Goal: Information Seeking & Learning: Check status

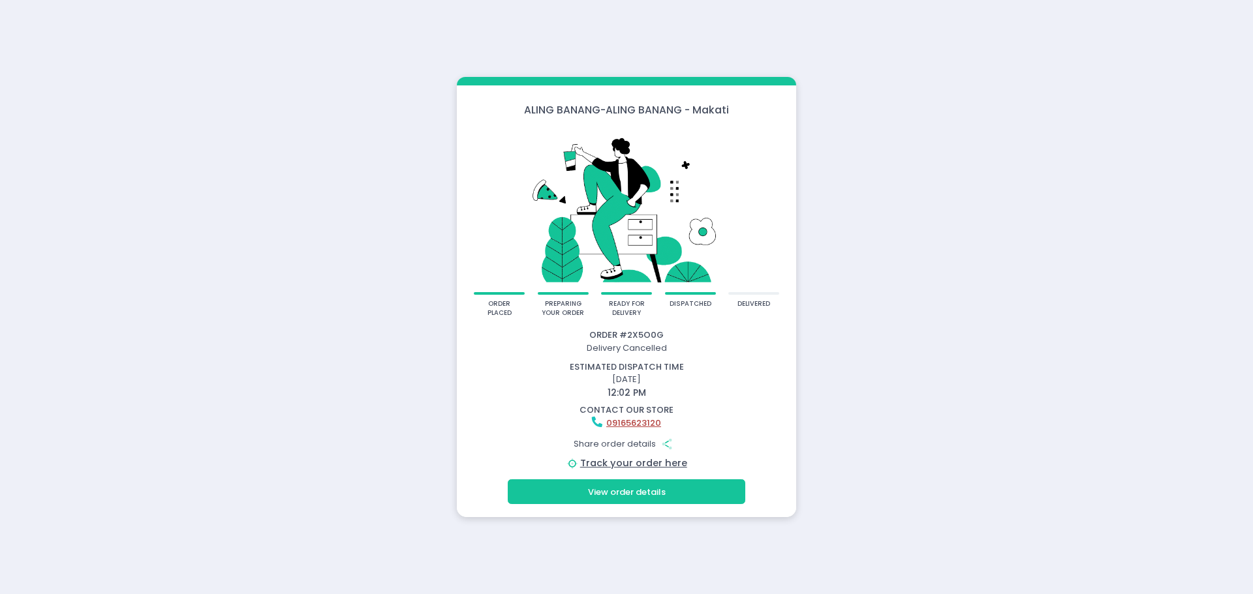
click at [643, 494] on button "View order details" at bounding box center [627, 492] width 238 height 25
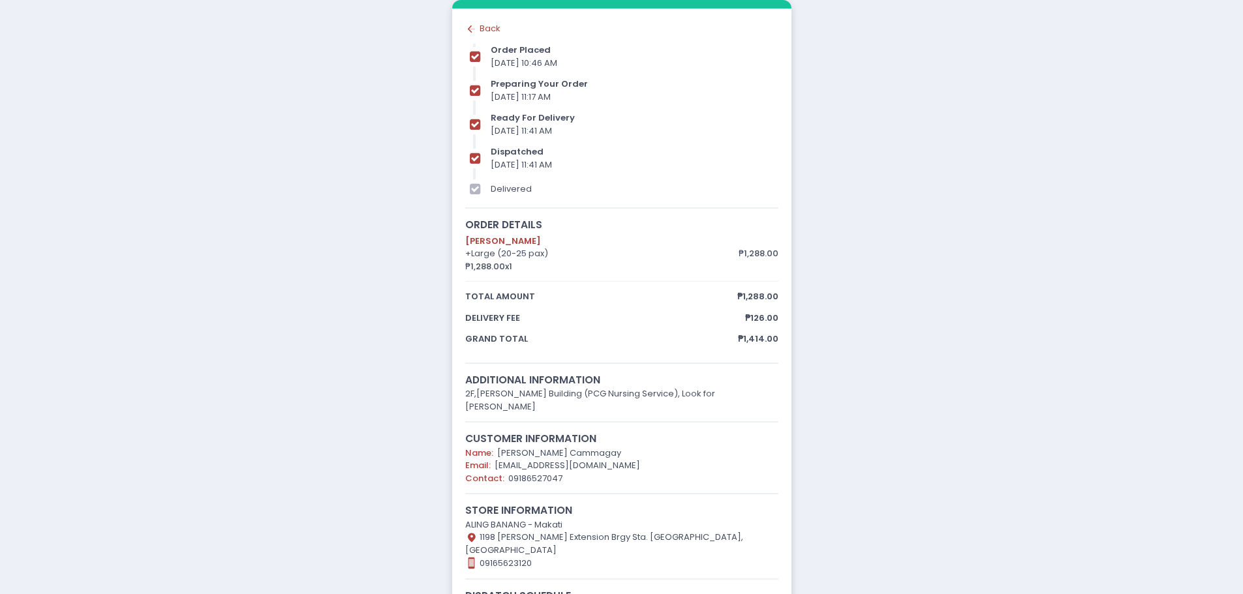
click at [484, 33] on div "Back to home Created with Sketch. Back" at bounding box center [621, 28] width 313 height 13
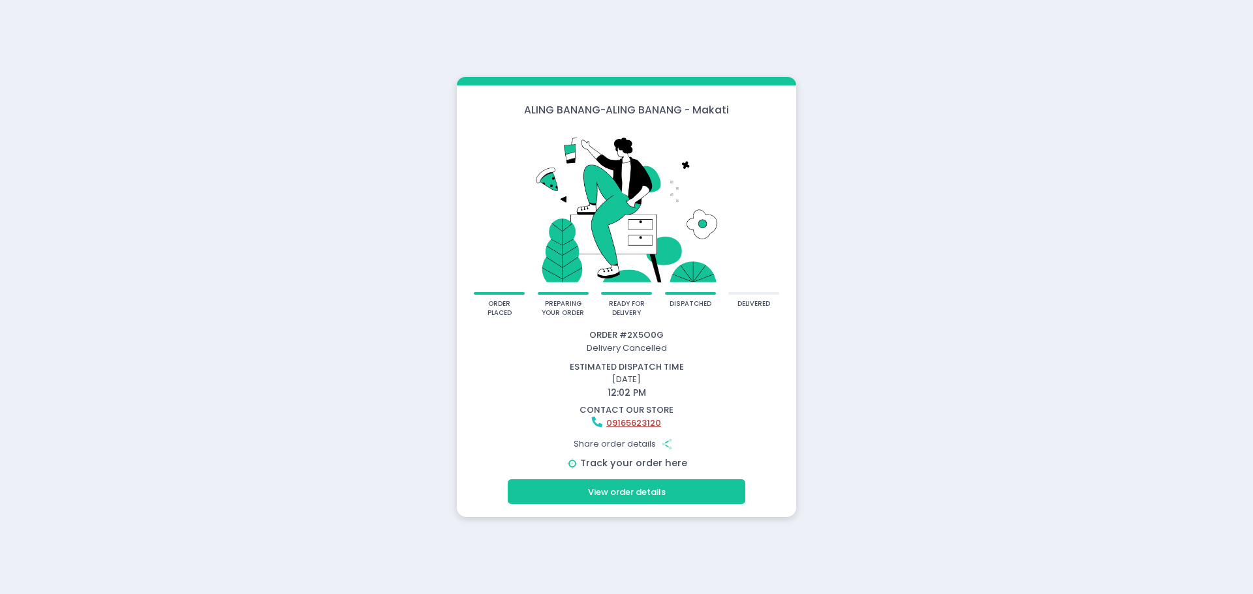
click at [613, 461] on link "Track your order here" at bounding box center [633, 463] width 107 height 13
click at [645, 491] on button "View order details" at bounding box center [627, 492] width 238 height 25
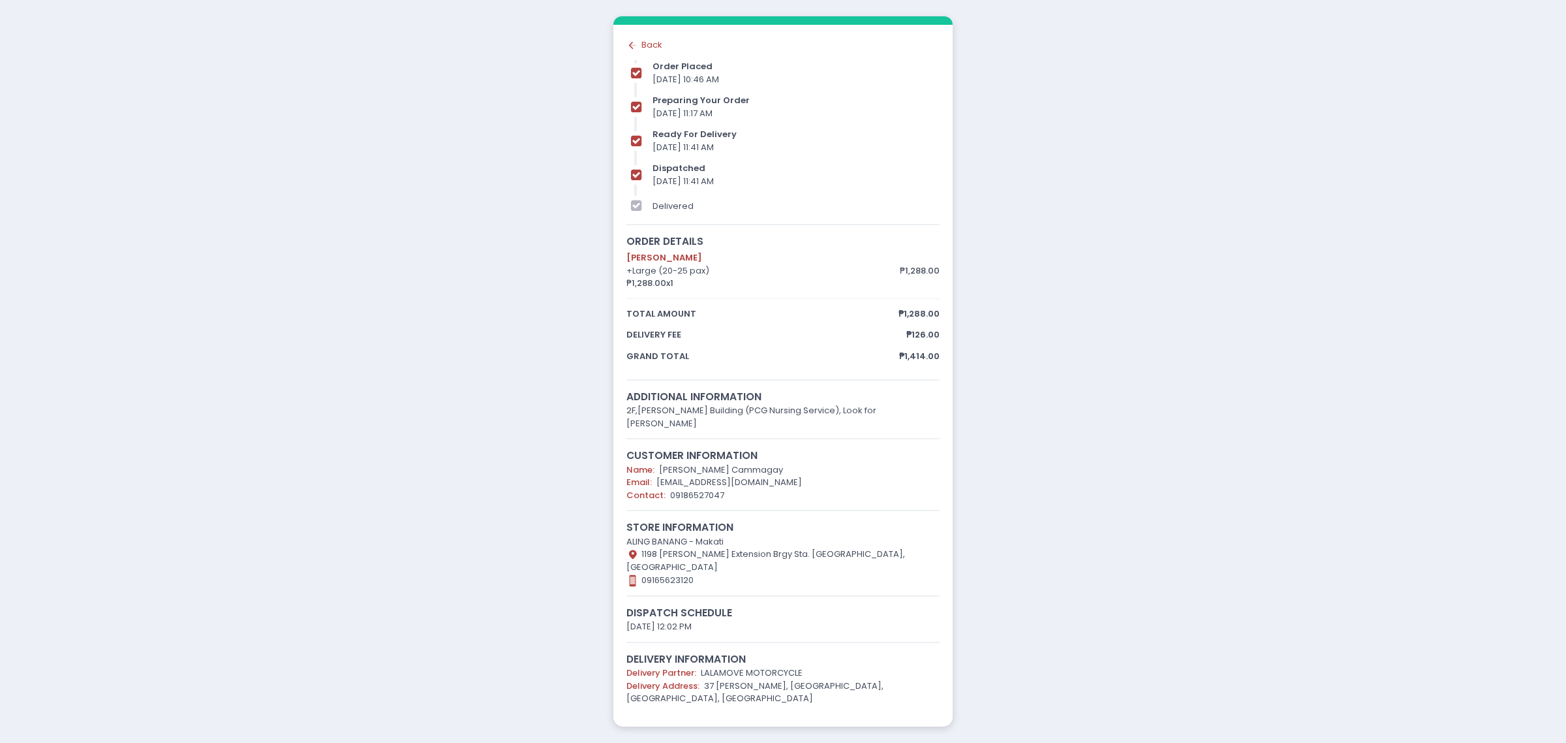
click at [643, 52] on div "Back to home Created with Sketch. Back" at bounding box center [782, 44] width 313 height 13
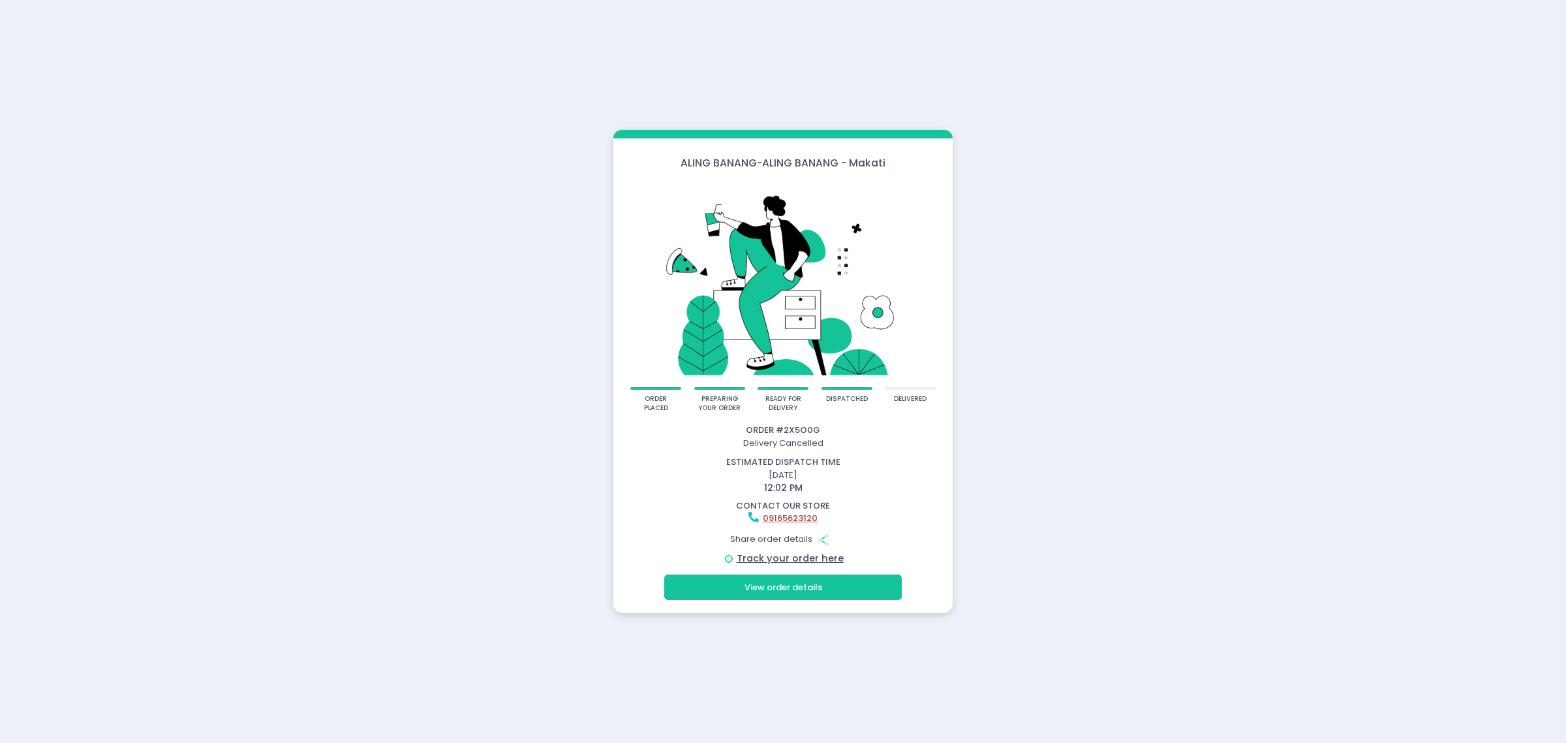
drag, startPoint x: 745, startPoint y: 441, endPoint x: 979, endPoint y: 442, distance: 234.9
click at [979, 442] on div "ALING BANANG - ALING BANANG - Makati order placed preparing your order ready fo…" at bounding box center [783, 371] width 1566 height 743
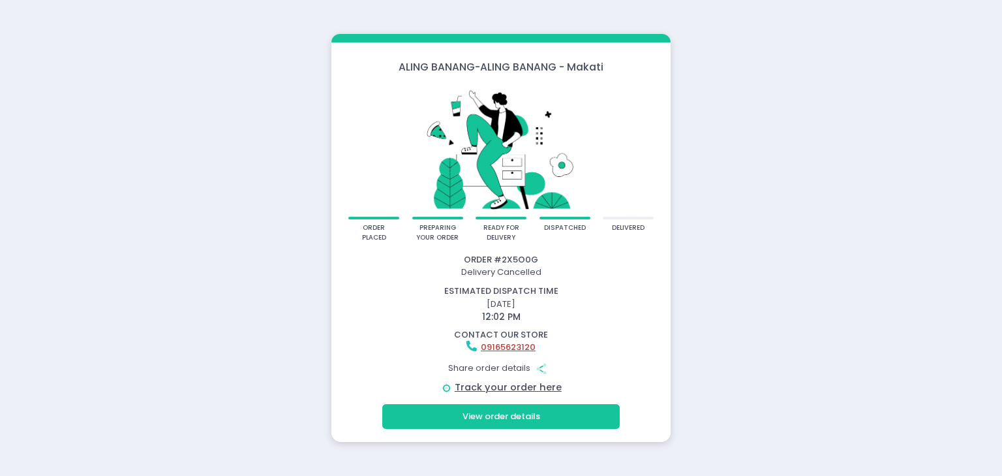
click at [527, 281] on div "Order # 2X5O0G Delivery Cancelled estimated dispatch time [DATE] 12:02 PM conta…" at bounding box center [500, 324] width 335 height 142
drag, startPoint x: 462, startPoint y: 275, endPoint x: 662, endPoint y: 273, distance: 199.7
click at [662, 273] on div "Delivery Cancelled" at bounding box center [500, 272] width 335 height 13
click at [515, 412] on button "View order details" at bounding box center [501, 416] width 238 height 25
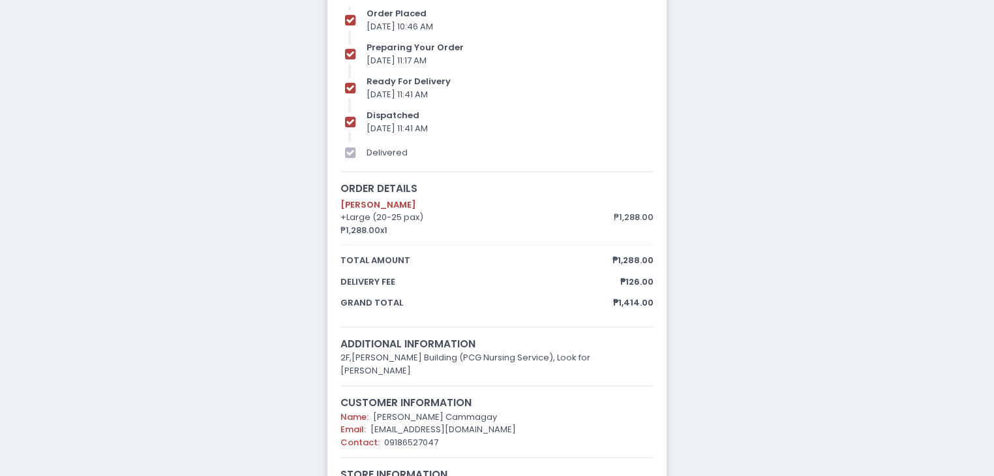
scroll to position [52, 0]
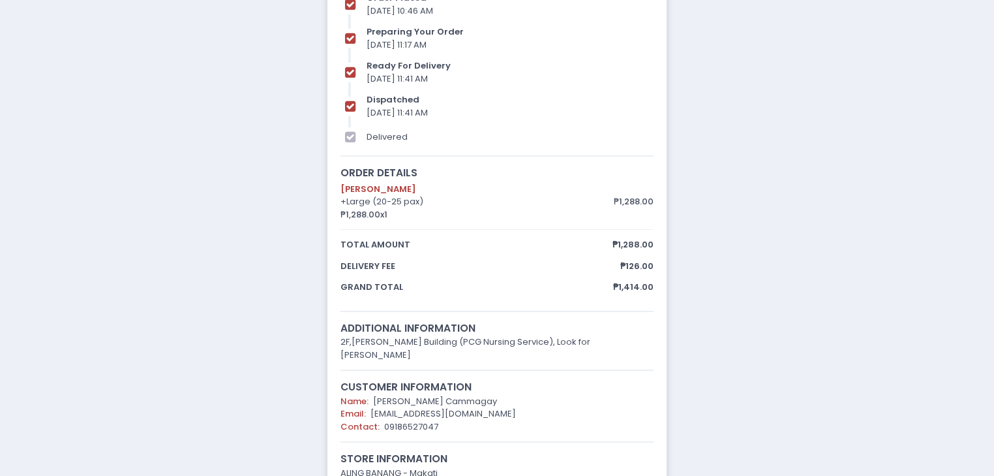
click at [384, 138] on div "delivered" at bounding box center [510, 137] width 287 height 13
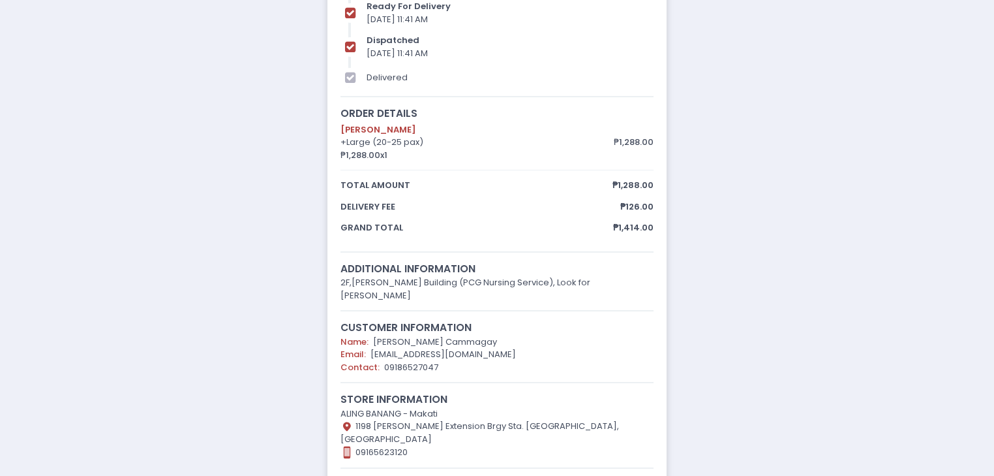
scroll to position [0, 0]
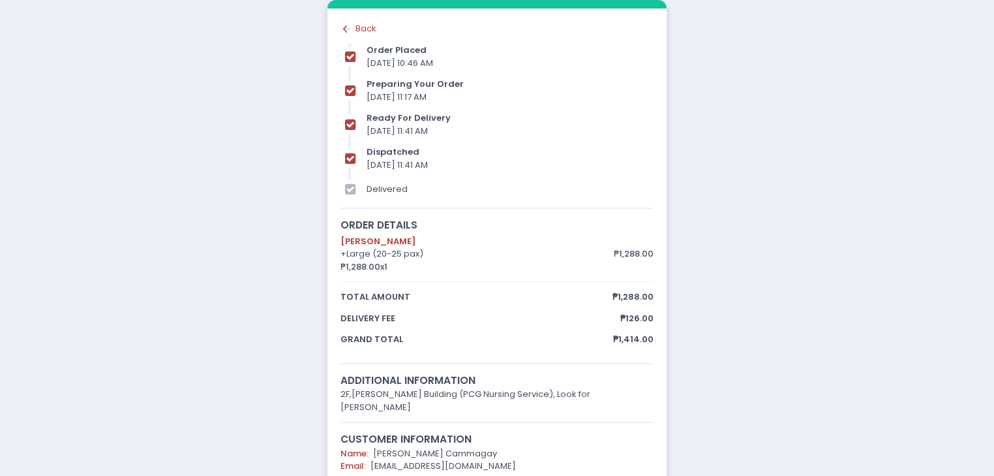
click at [365, 29] on div "Back to home Created with Sketch. Back" at bounding box center [497, 28] width 313 height 13
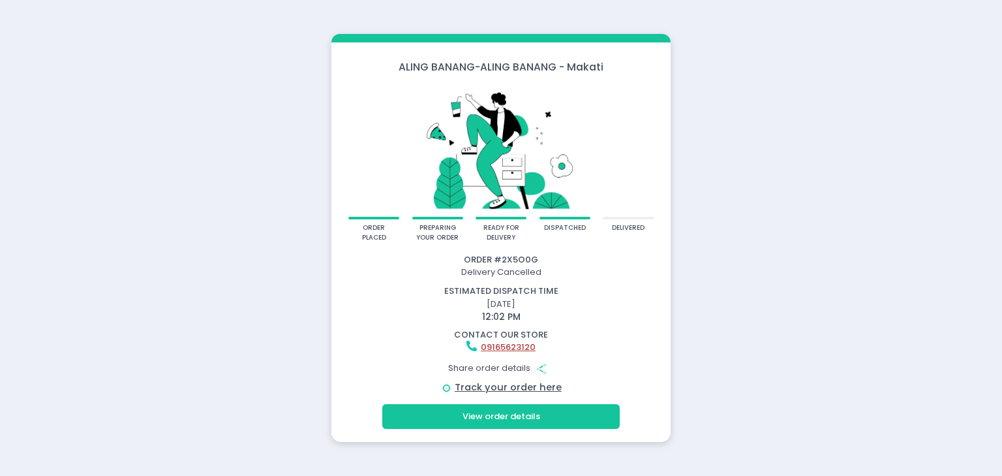
click at [499, 425] on button "View order details" at bounding box center [501, 416] width 238 height 25
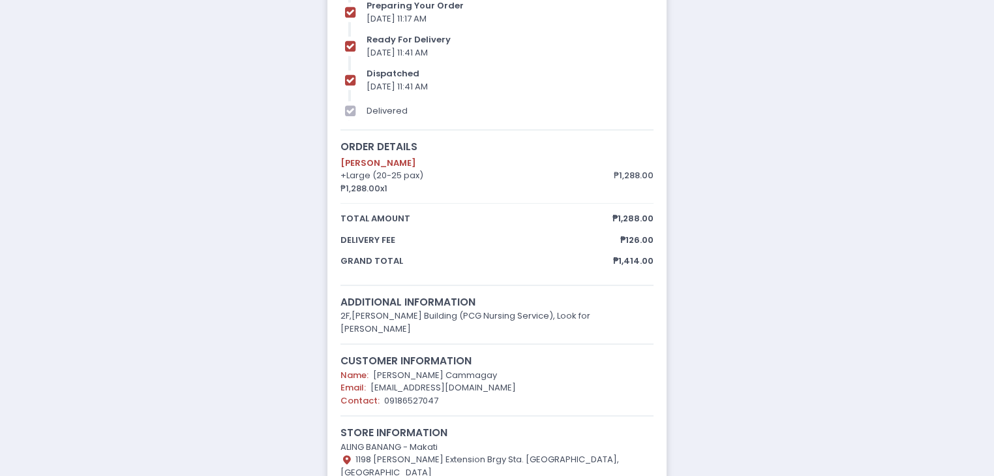
scroll to position [104, 0]
